Goal: Task Accomplishment & Management: Complete application form

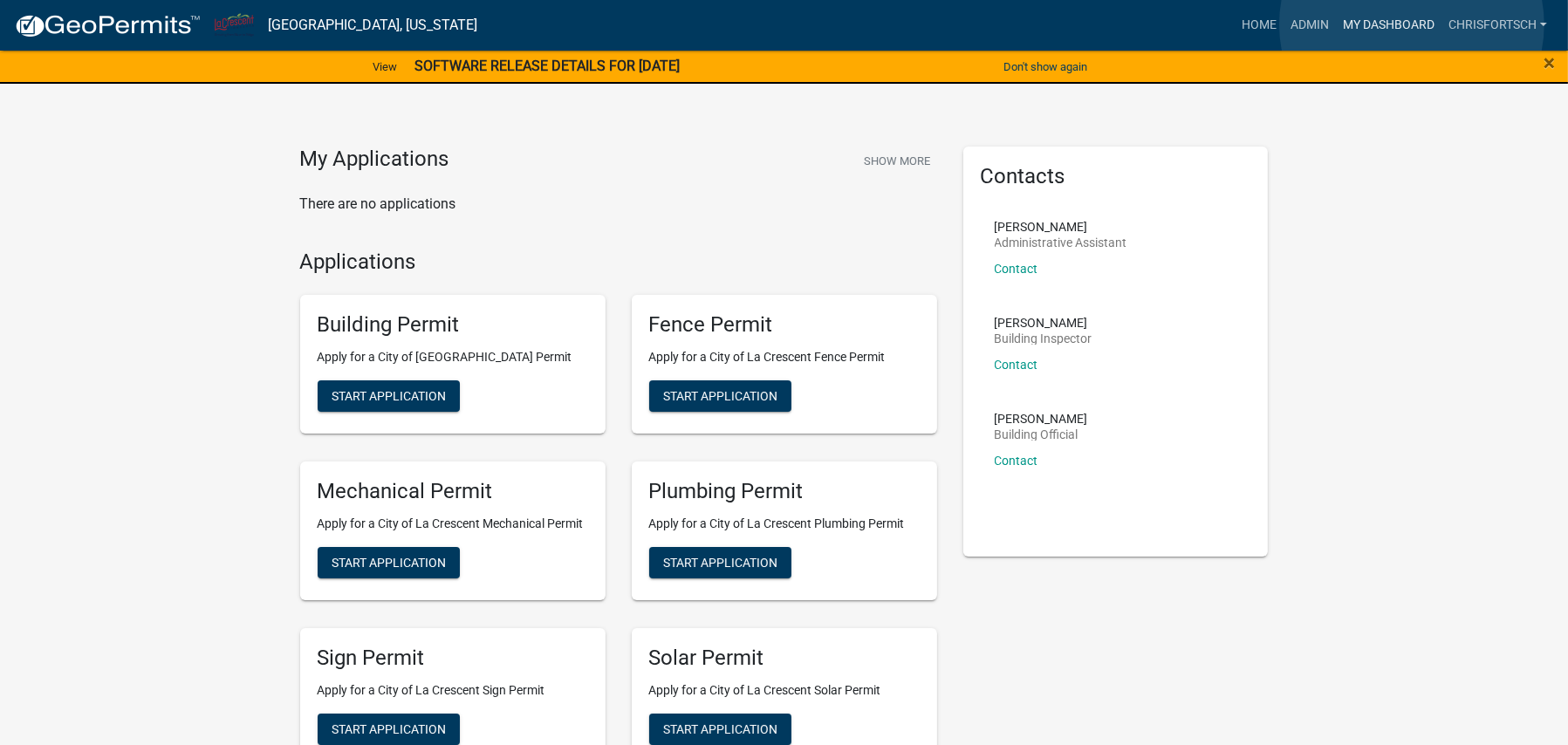
click at [1411, 25] on link "My Dashboard" at bounding box center [1389, 25] width 106 height 33
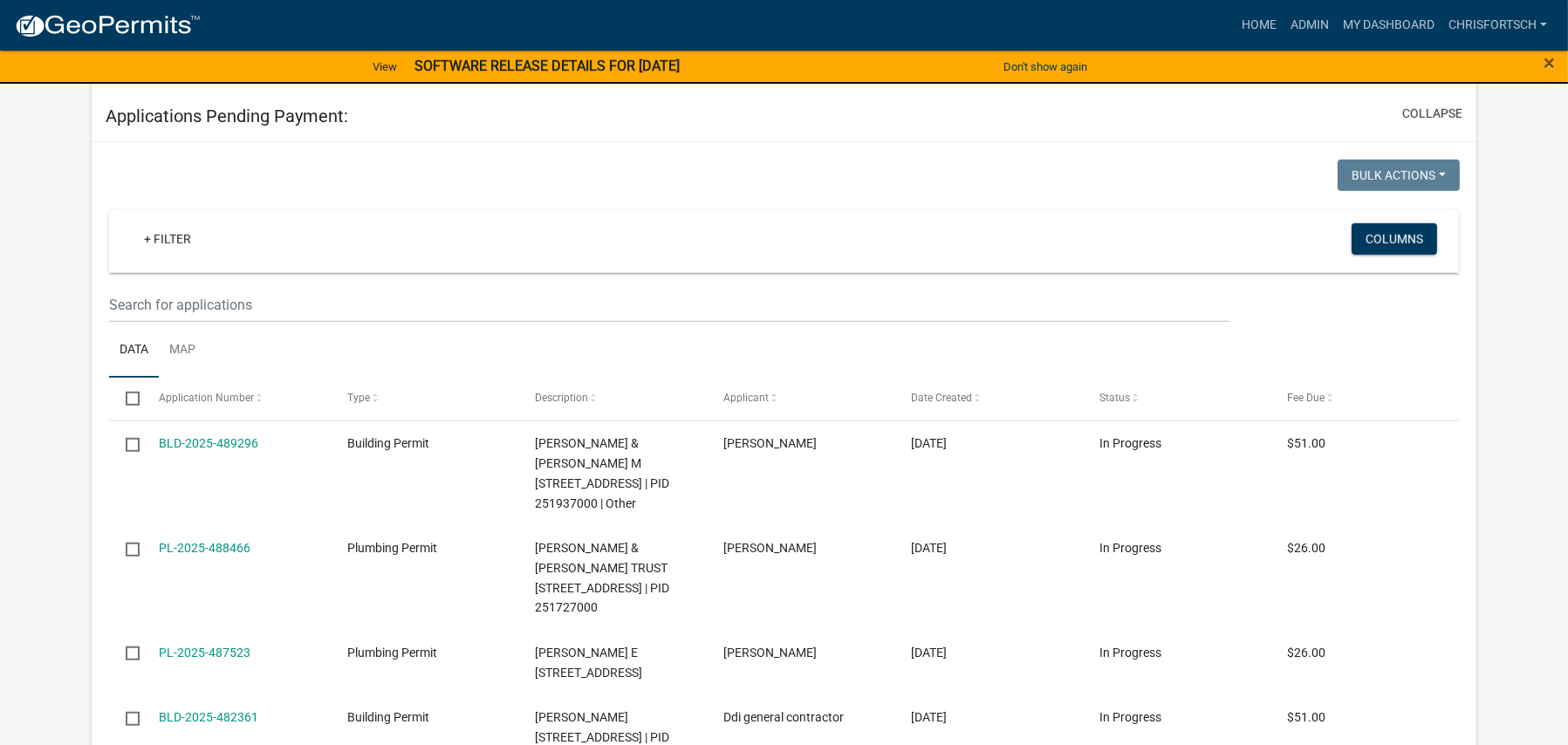
scroll to position [1919, 0]
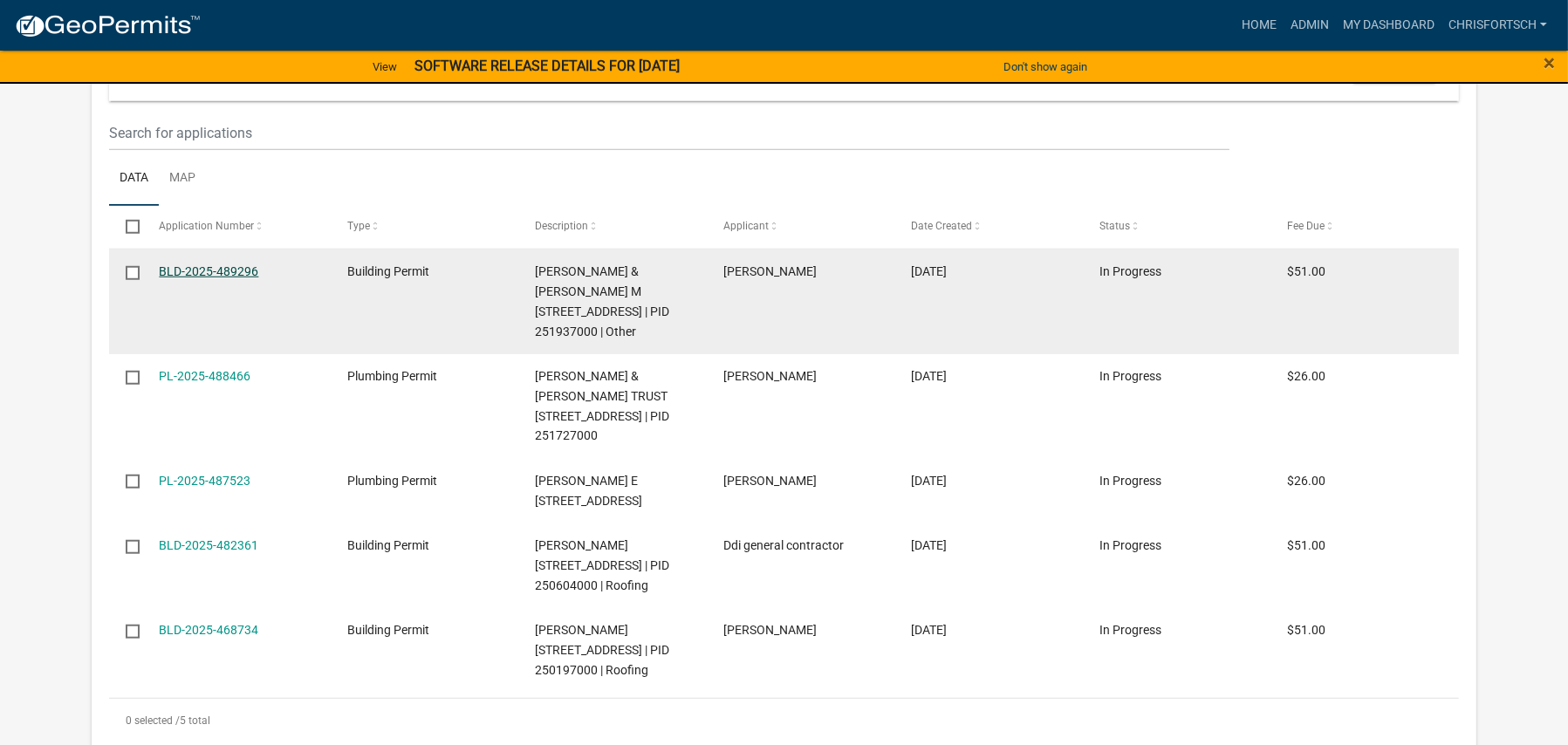
click at [191, 278] on link "BLD-2025-489296" at bounding box center [209, 271] width 99 height 14
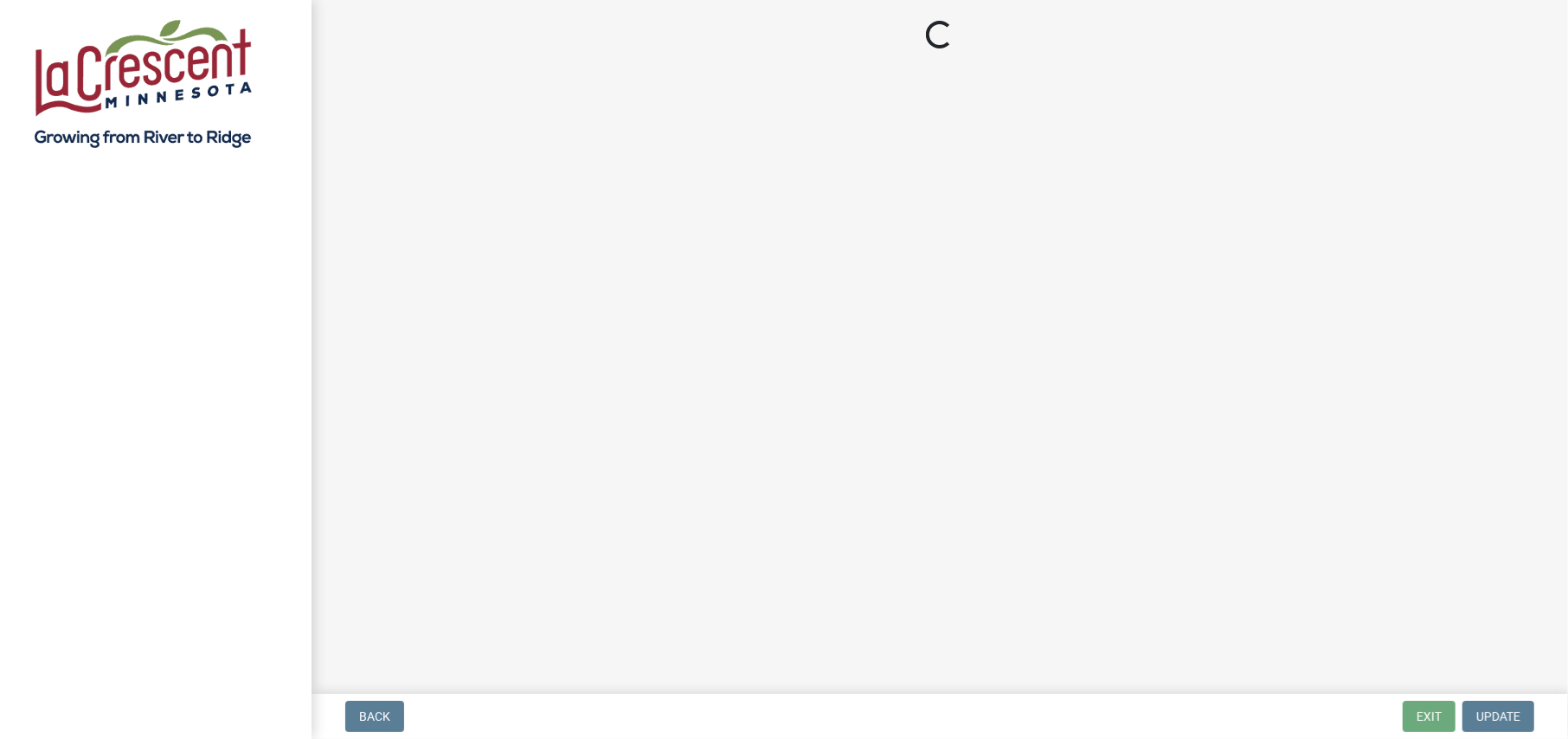
select select "3: 3"
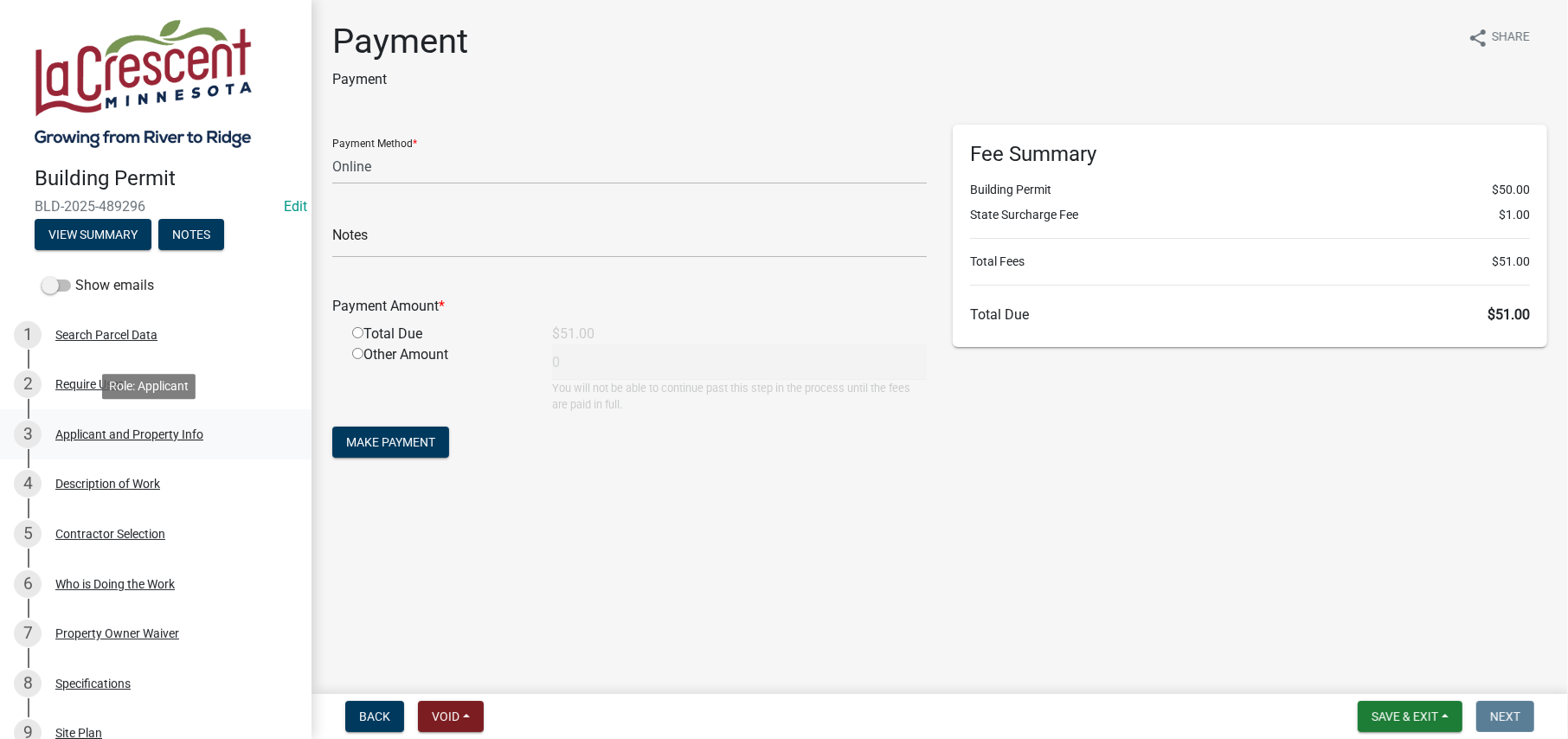
click at [95, 438] on div "Applicant and Property Info" at bounding box center [129, 434] width 148 height 12
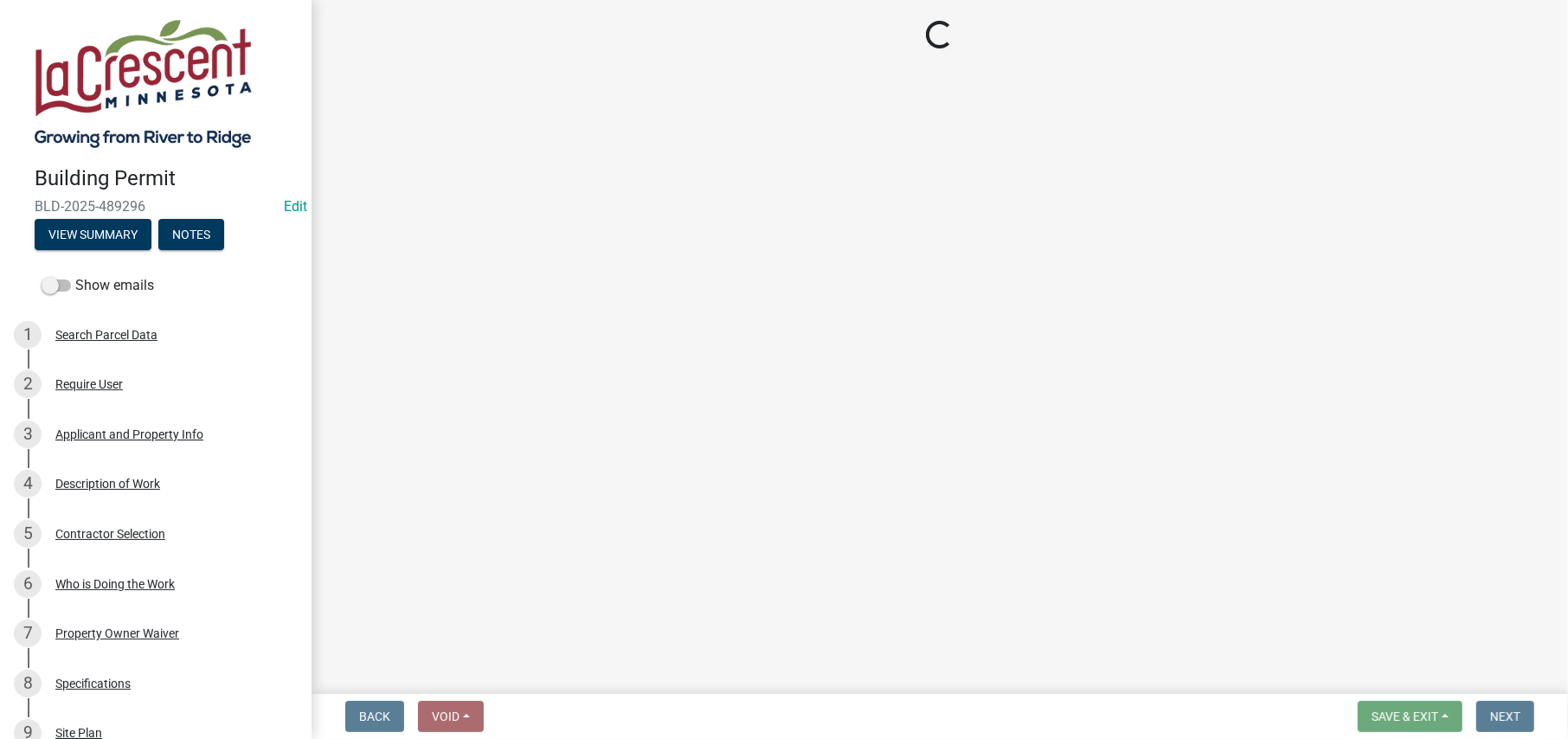
select select "e838c9e2-1e6e-4405-bddc-a3335cd38b08"
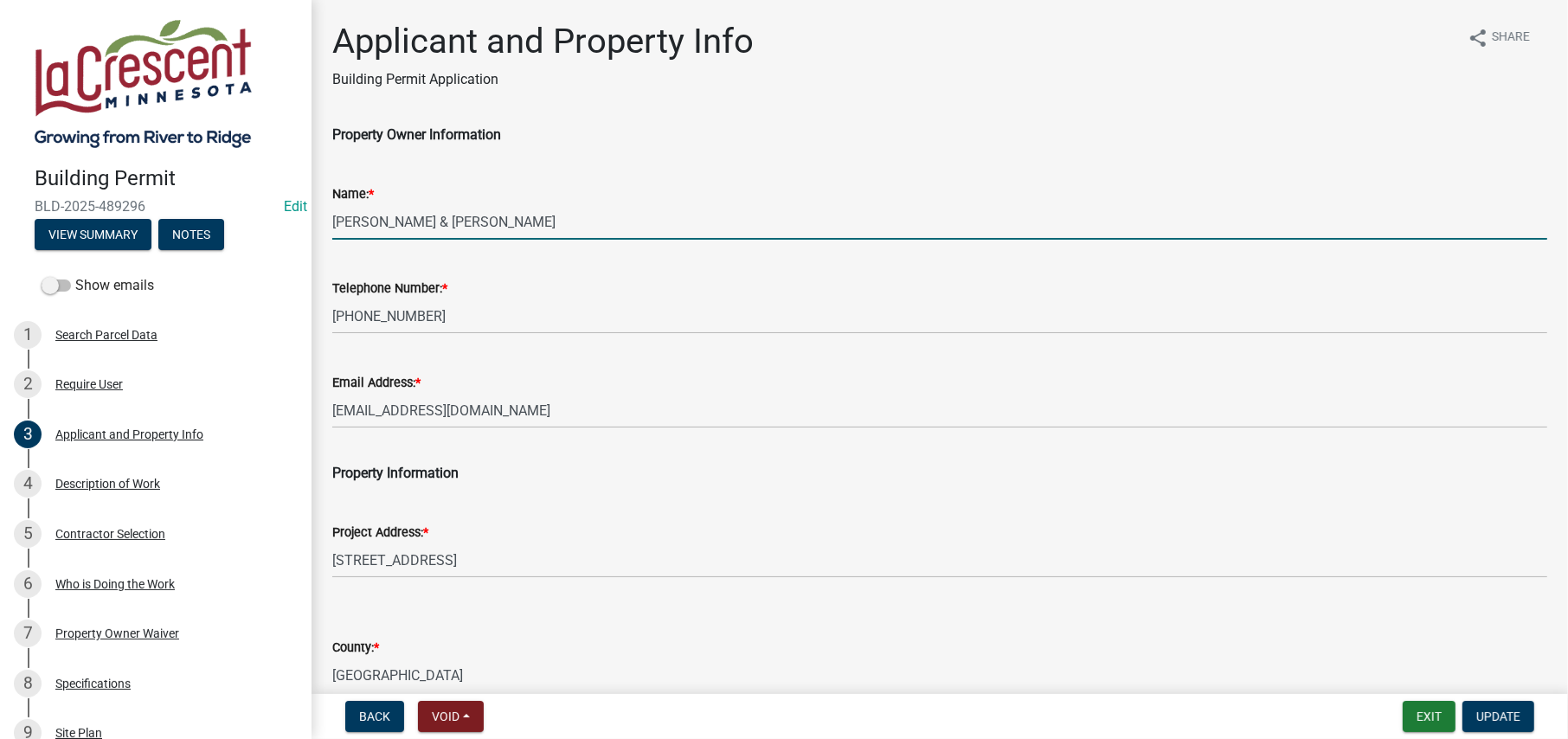
click at [411, 221] on input "[PERSON_NAME] & [PERSON_NAME]" at bounding box center [940, 221] width 1215 height 36
click at [470, 221] on input "[PERSON_NAME] & [PERSON_NAME]" at bounding box center [940, 221] width 1215 height 36
click at [555, 226] on input "[PERSON_NAME] & [PERSON_NAME]" at bounding box center [940, 221] width 1215 height 36
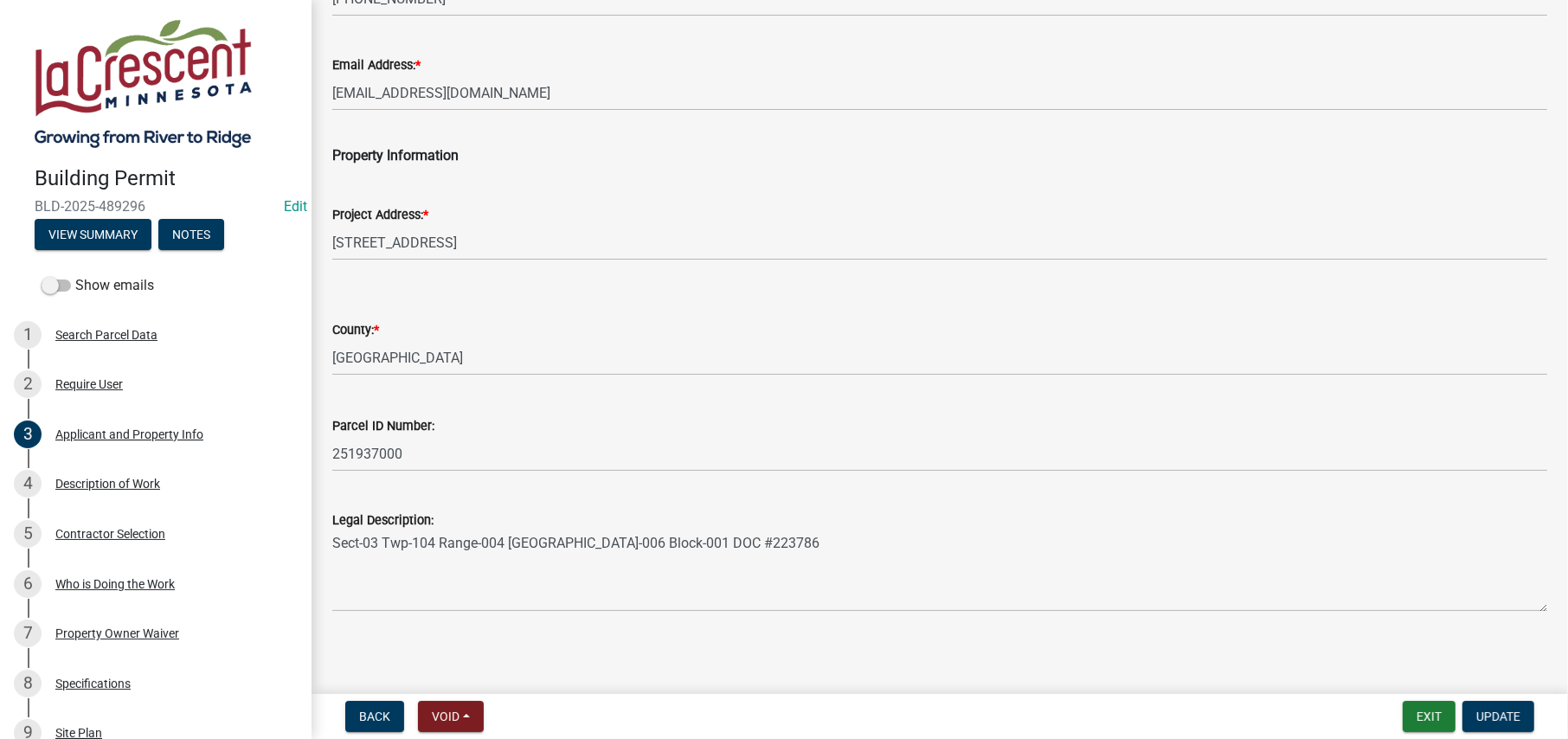
scroll to position [323, 0]
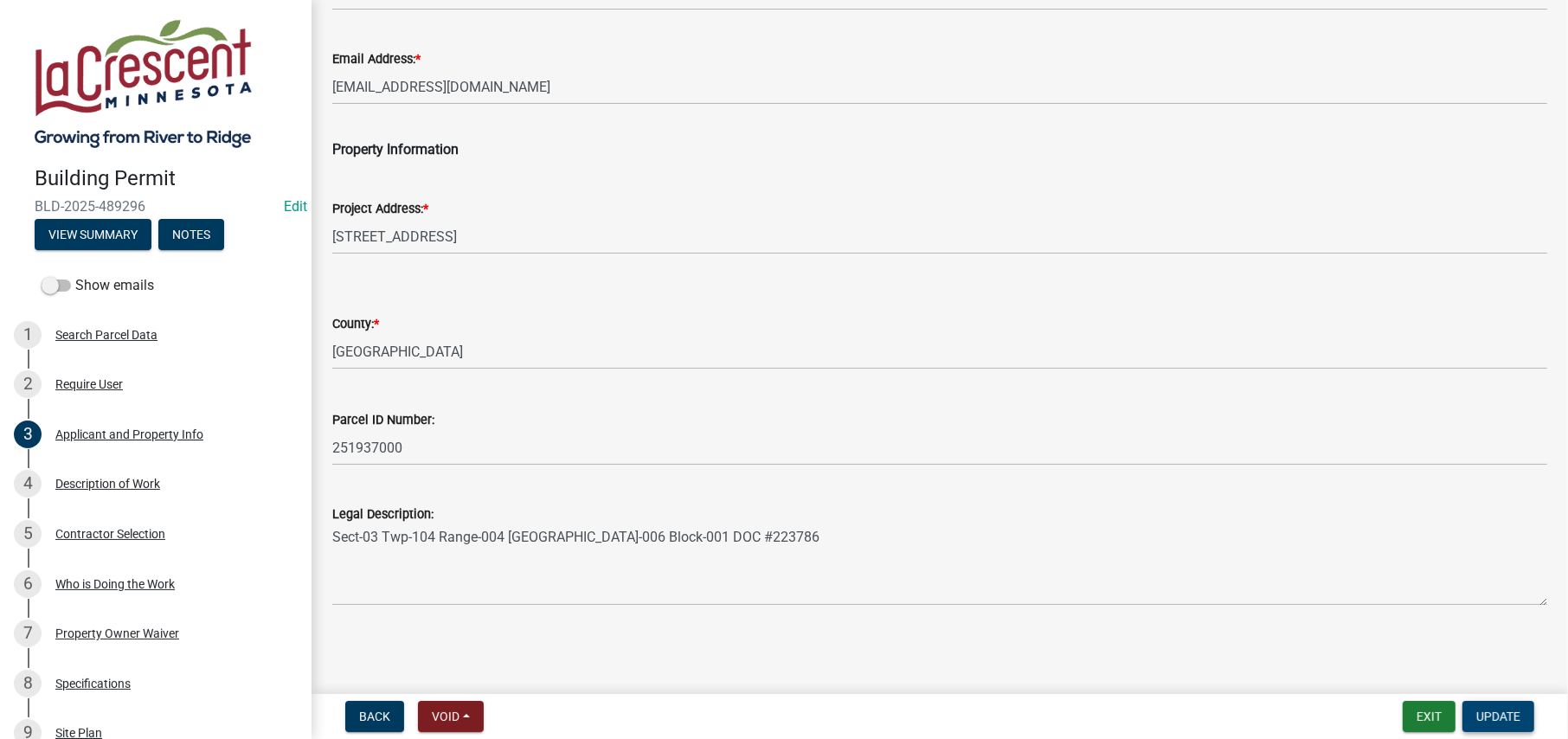
type input "[PERSON_NAME] & [PERSON_NAME]"
click at [1496, 713] on span "Update" at bounding box center [1499, 716] width 44 height 14
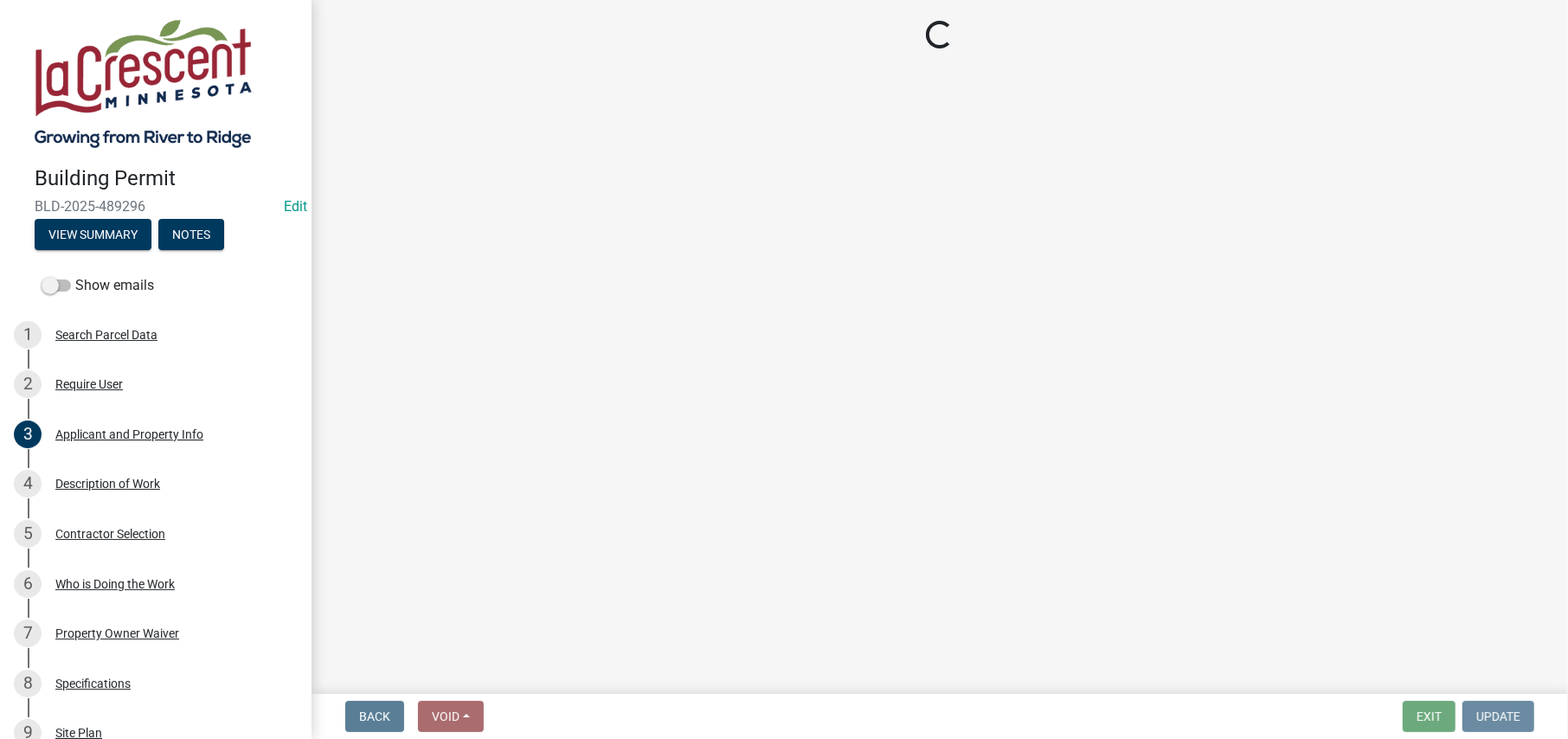
scroll to position [0, 0]
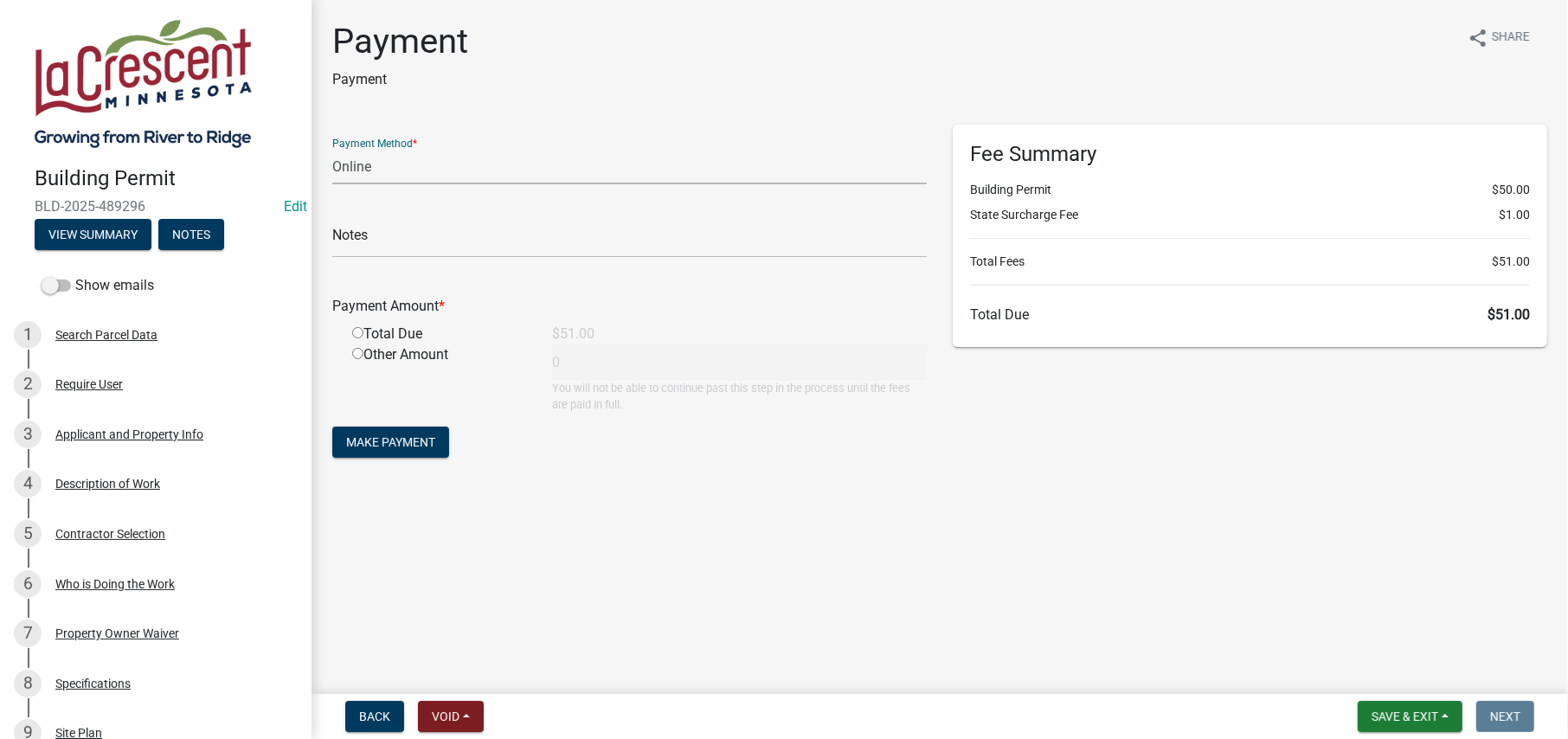
click at [359, 169] on select "Credit Card POS Check Cash Online" at bounding box center [630, 166] width 594 height 36
select select "2: 1"
click at [333, 149] on select "Credit Card POS Check Cash Online" at bounding box center [630, 166] width 594 height 36
click at [356, 332] on input "radio" at bounding box center [357, 333] width 11 height 11
radio input "true"
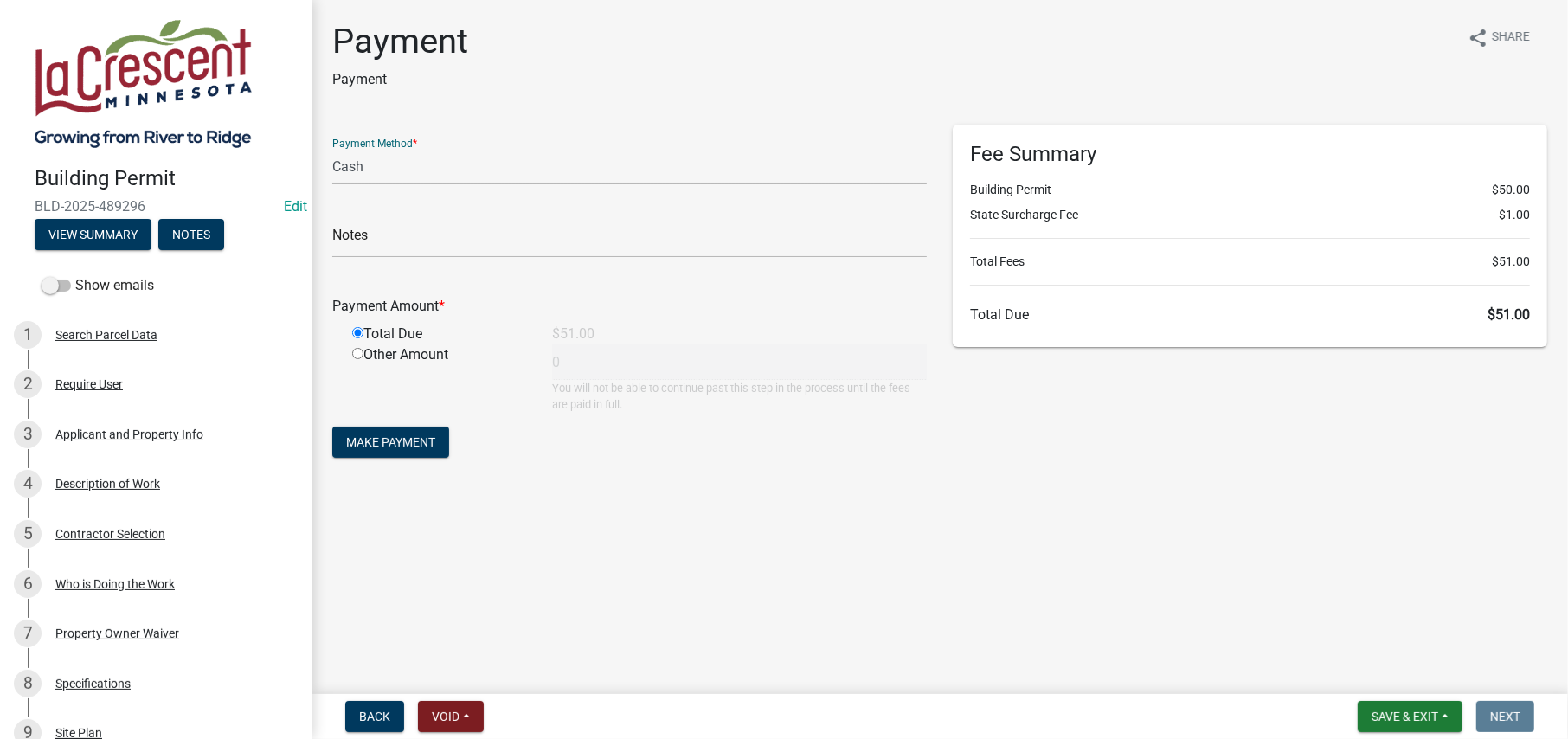
type input "51"
click at [386, 443] on span "Make Payment" at bounding box center [391, 442] width 89 height 14
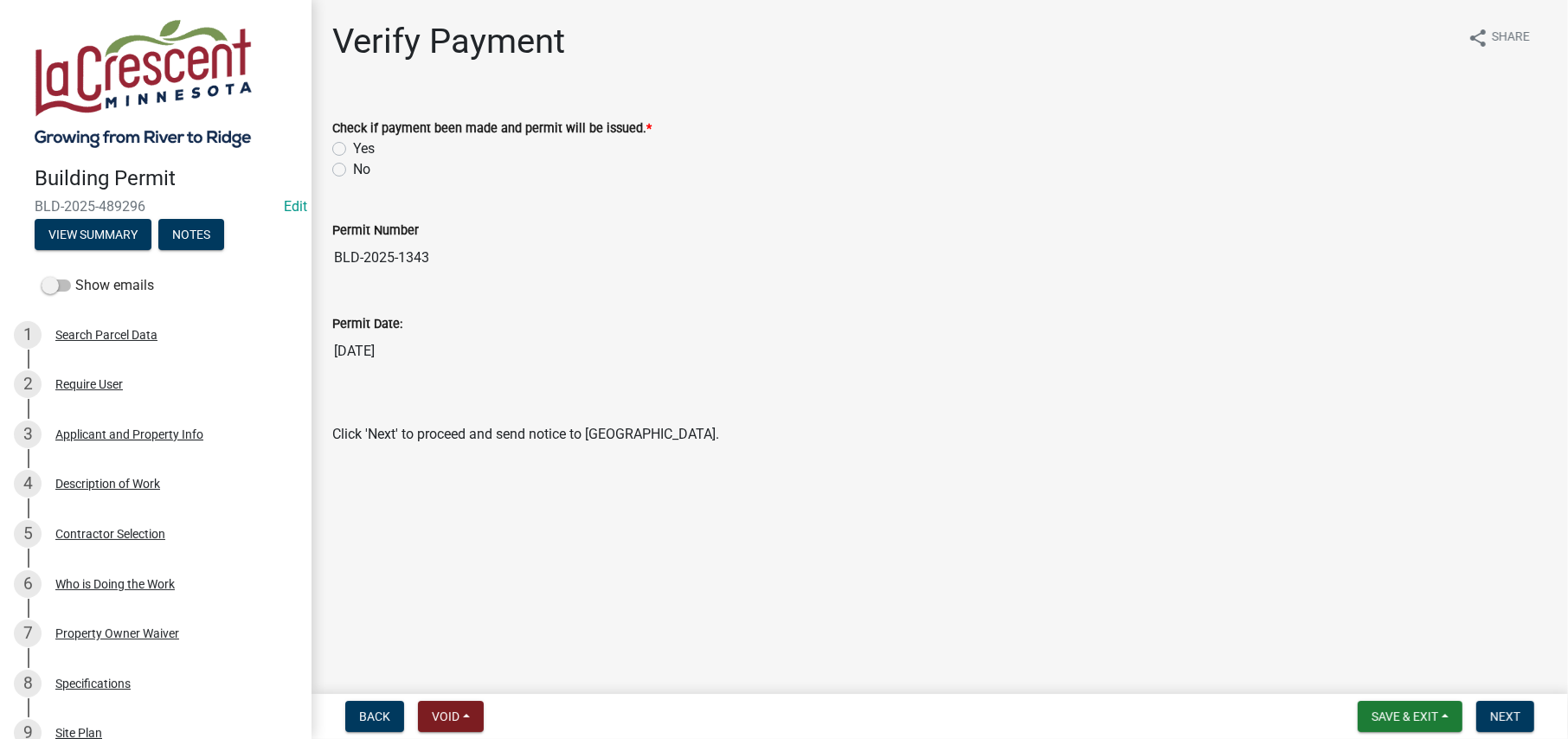
click at [353, 149] on label "Yes" at bounding box center [364, 149] width 22 height 21
click at [353, 149] on input "Yes" at bounding box center [358, 144] width 11 height 11
radio input "true"
click at [1507, 711] on span "Next" at bounding box center [1505, 716] width 30 height 14
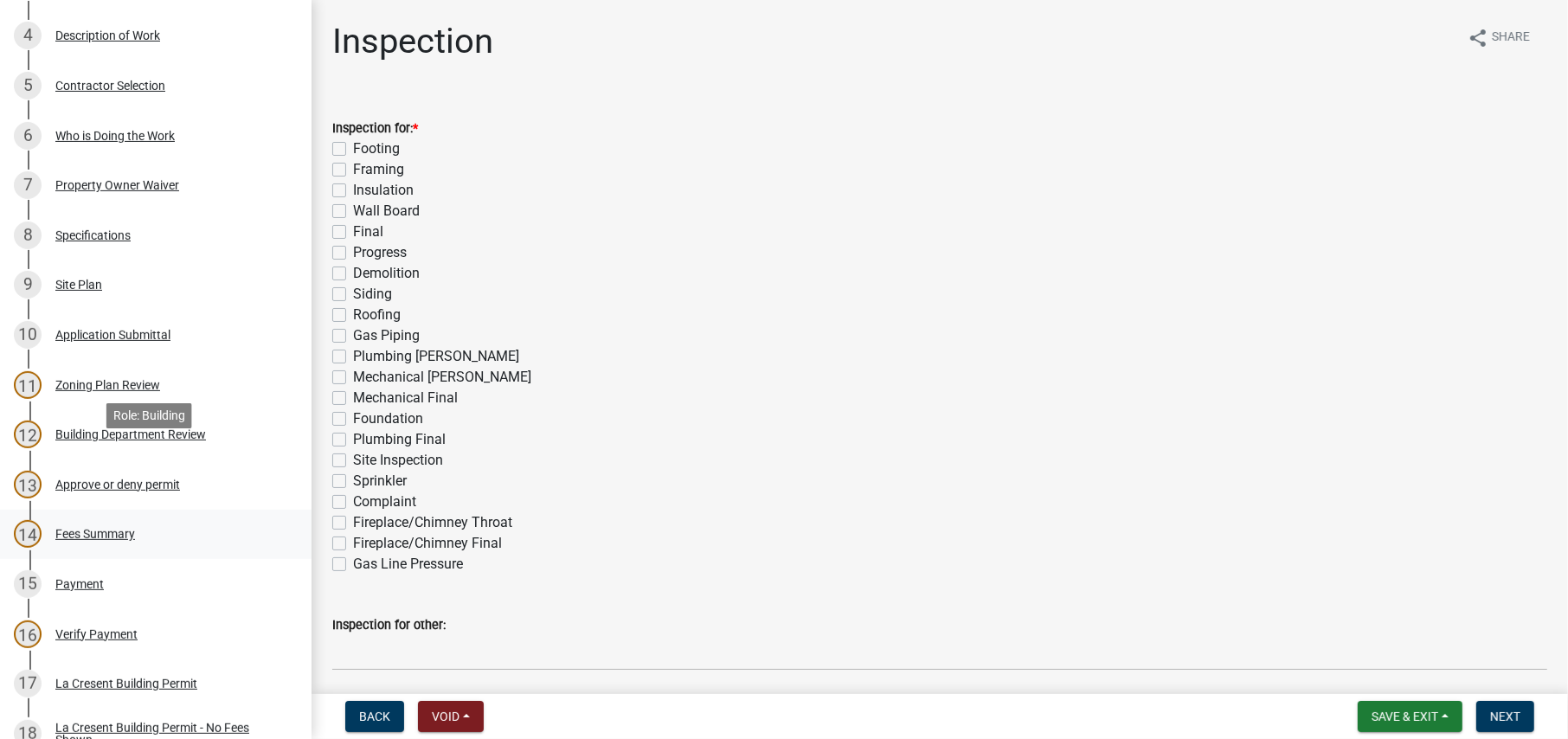
scroll to position [519, 0]
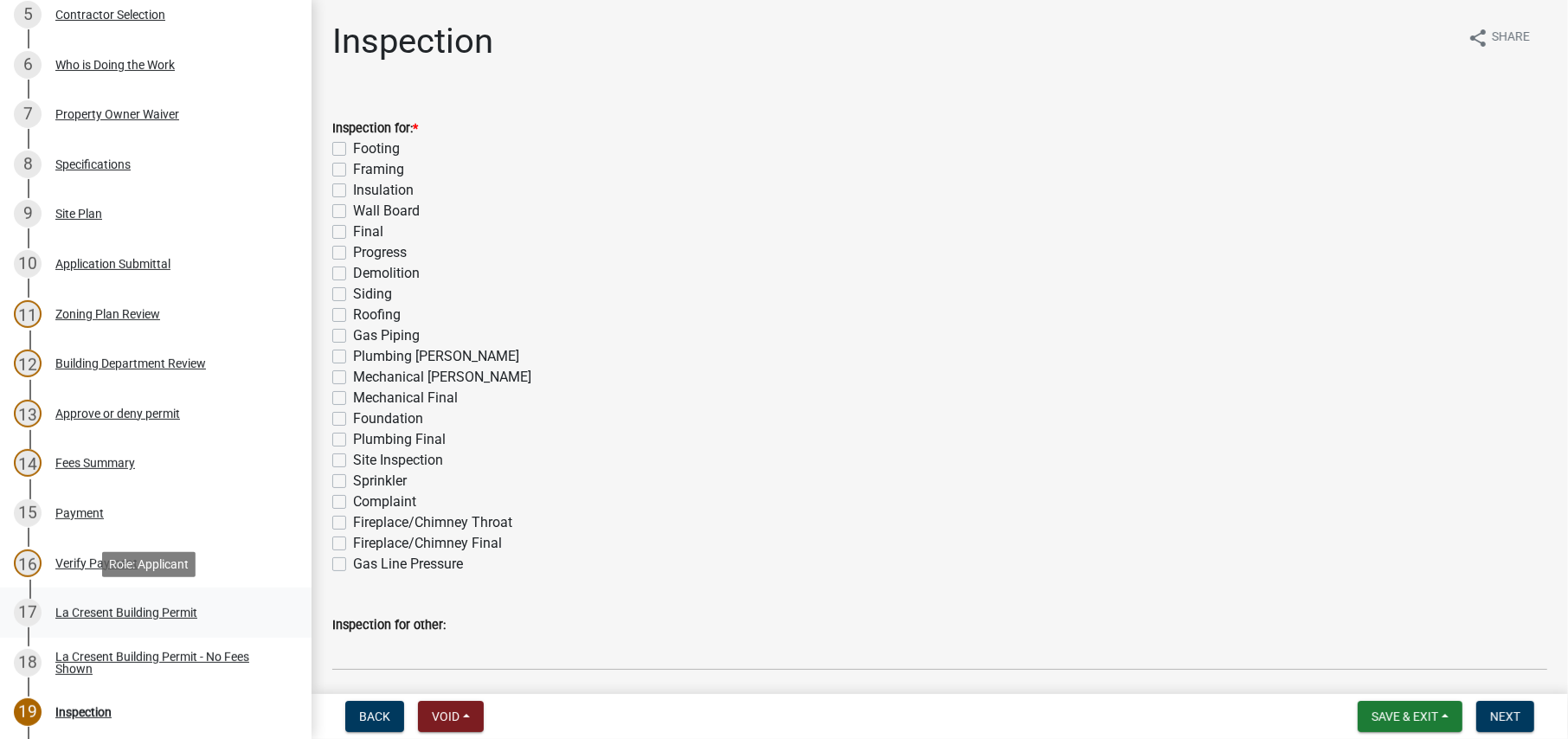
click at [105, 607] on div "La Cresent Building Permit" at bounding box center [127, 612] width 142 height 12
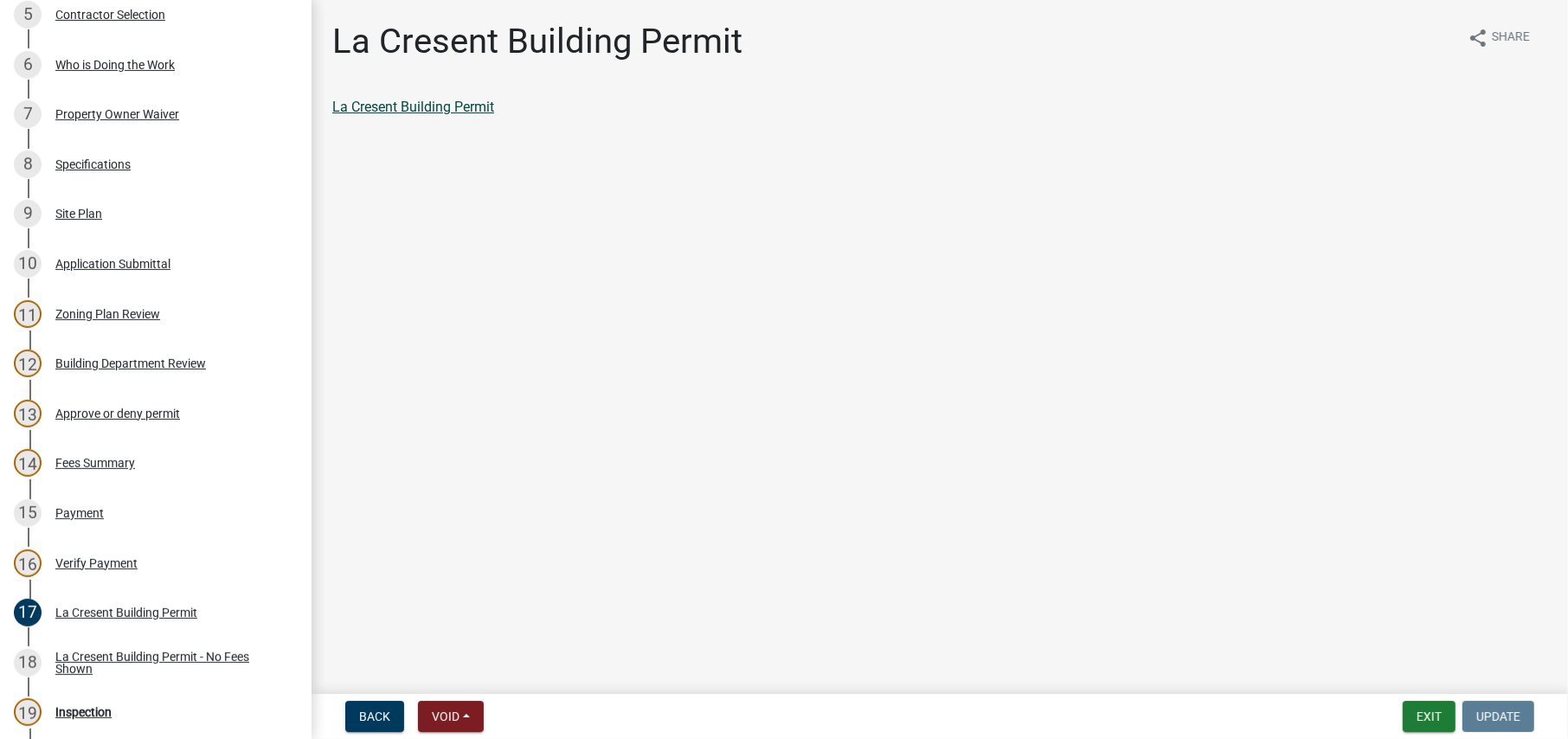
click at [405, 104] on link "La Cresent Building Permit" at bounding box center [414, 107] width 162 height 16
